Goal: Task Accomplishment & Management: Manage account settings

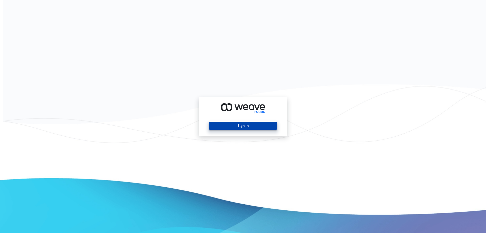
click at [232, 124] on button "Sign In" at bounding box center [243, 126] width 68 height 8
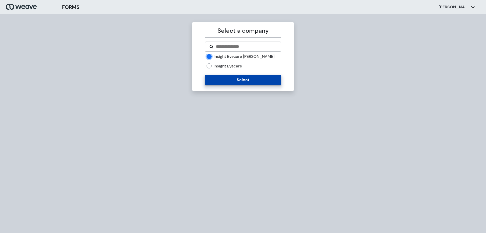
click at [234, 78] on button "Select" at bounding box center [243, 80] width 76 height 10
